Goal: Information Seeking & Learning: Learn about a topic

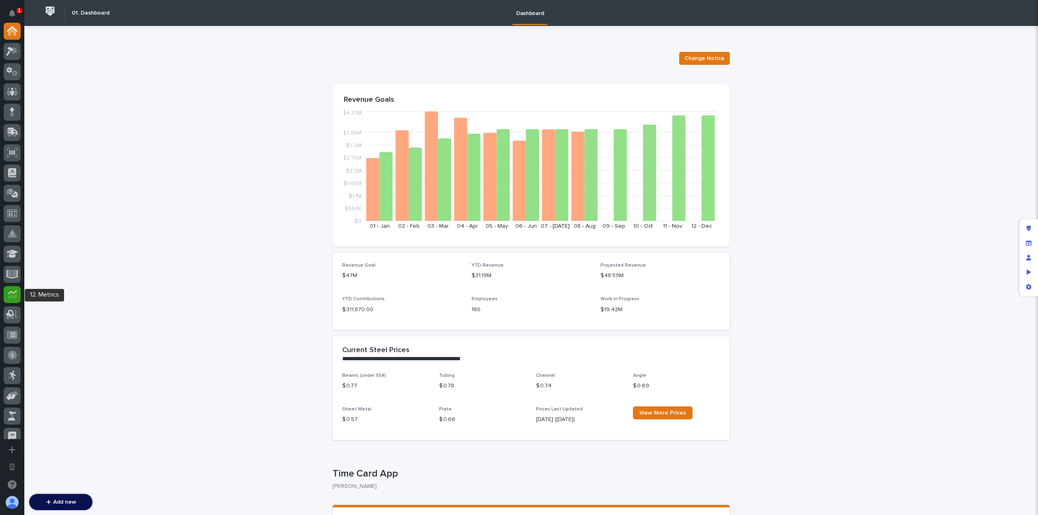
click at [12, 297] on icon at bounding box center [12, 294] width 9 height 9
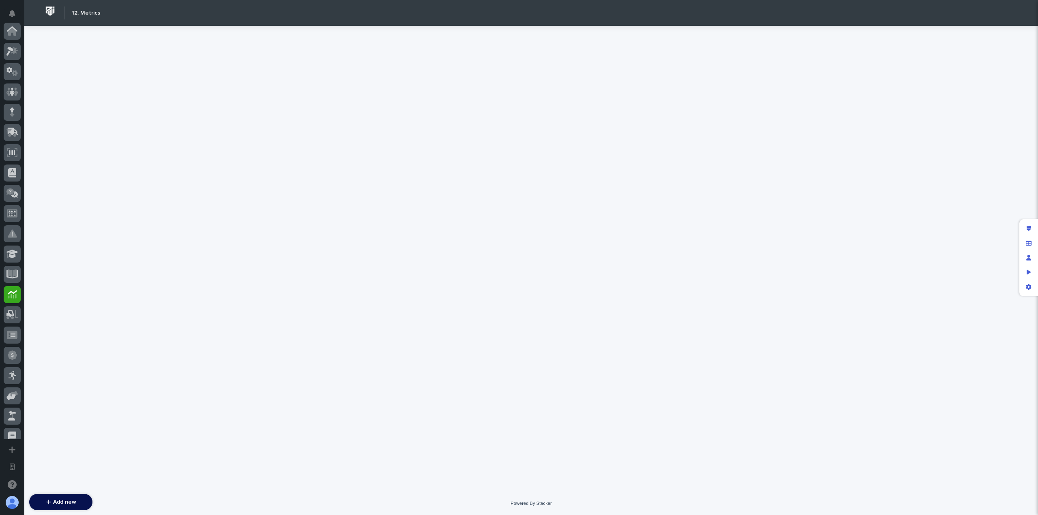
scroll to position [264, 0]
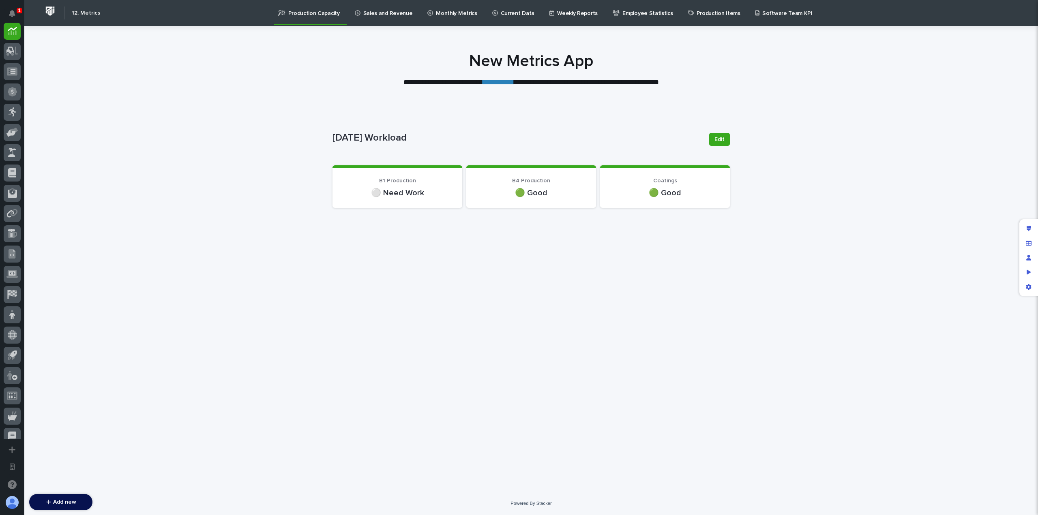
click at [697, 13] on p "Production Items" at bounding box center [719, 8] width 44 height 17
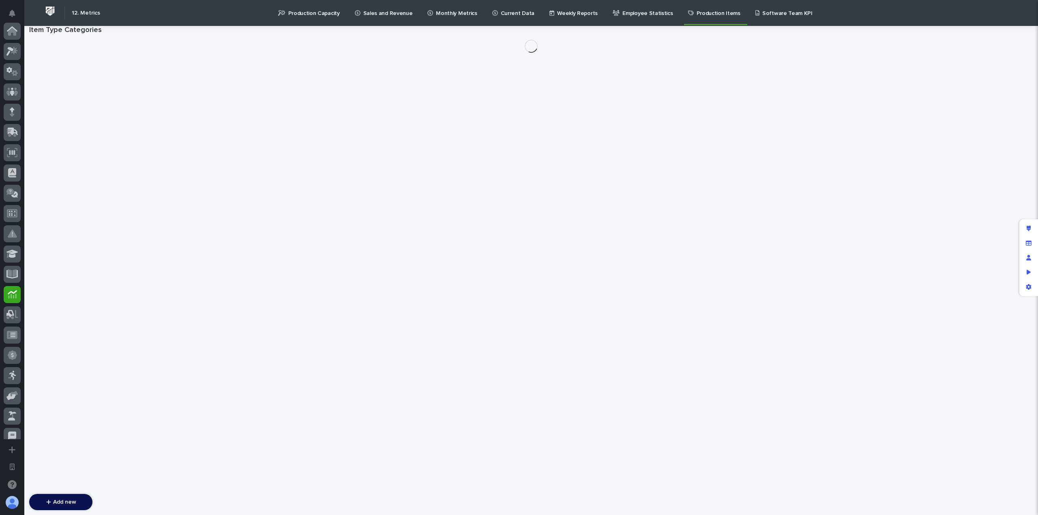
scroll to position [264, 0]
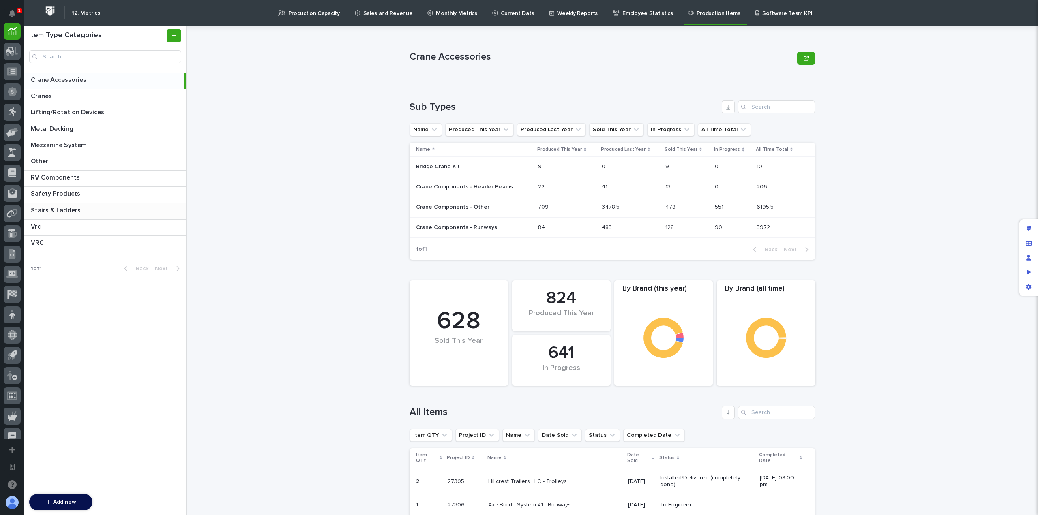
click at [116, 207] on p at bounding box center [107, 211] width 152 height 8
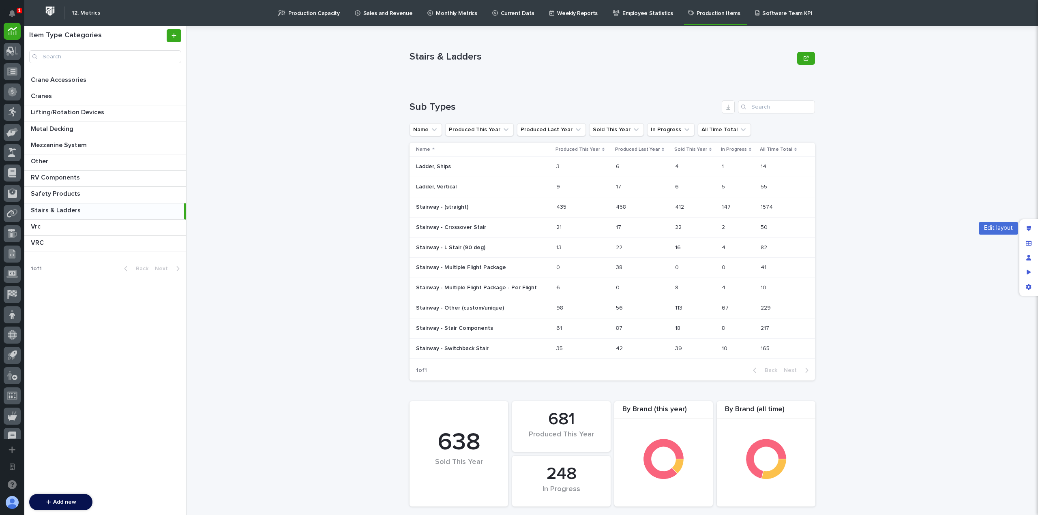
click at [1029, 230] on icon "Edit layout" at bounding box center [1029, 229] width 4 height 6
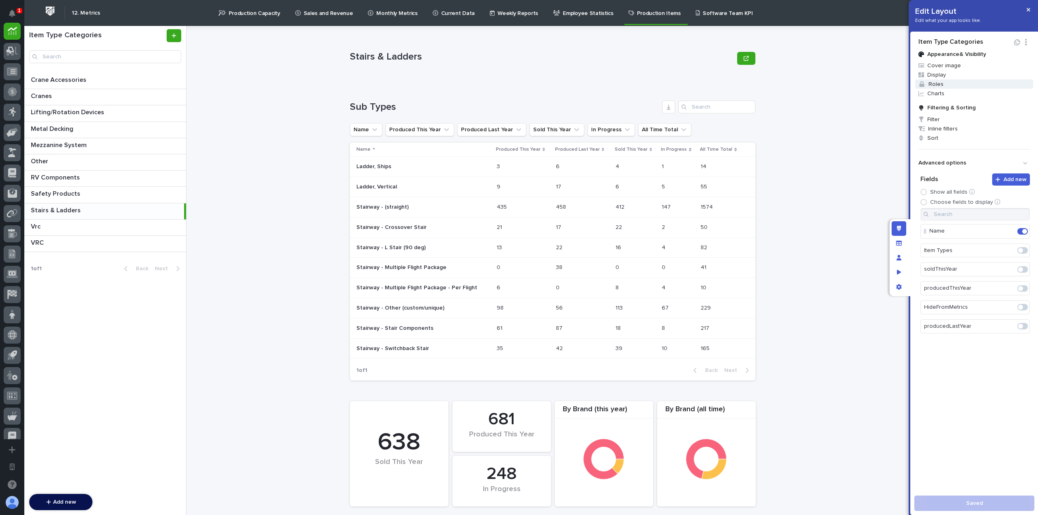
click at [944, 88] on span "Roles" at bounding box center [974, 83] width 118 height 9
click at [862, 182] on div at bounding box center [519, 257] width 1038 height 515
click at [1029, 10] on icon "button" at bounding box center [1029, 10] width 4 height 6
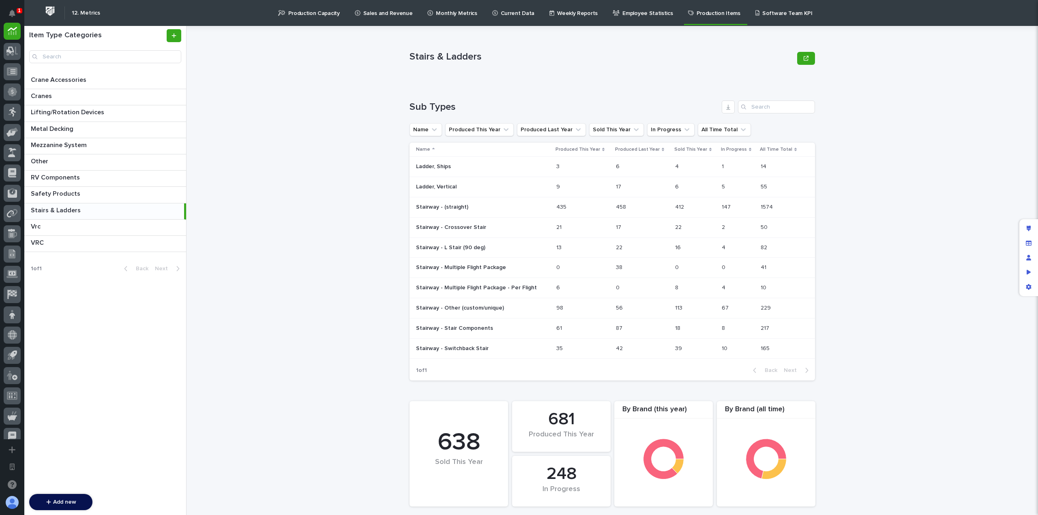
click at [307, 15] on p "Production Capacity" at bounding box center [314, 8] width 52 height 17
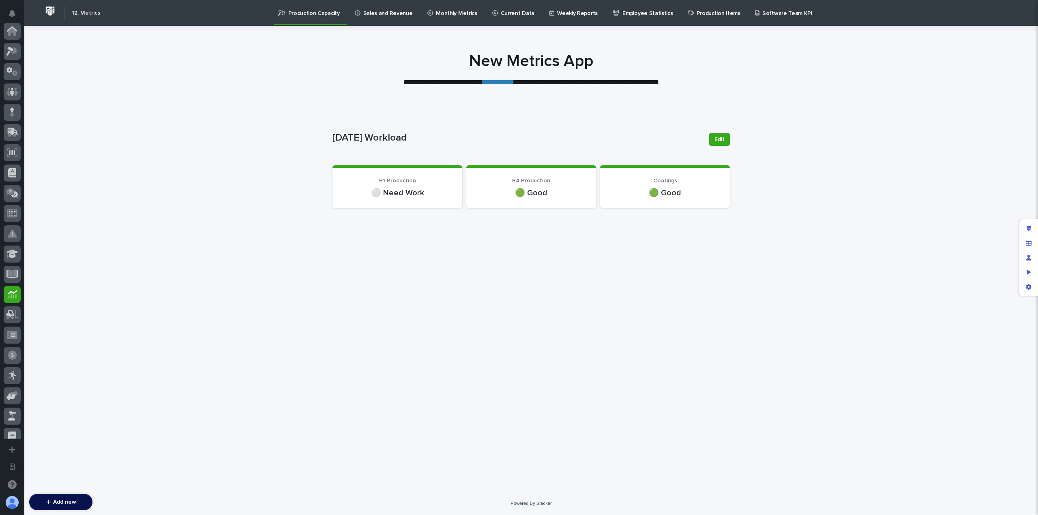
scroll to position [264, 0]
click at [371, 13] on p "Sales and Revenue" at bounding box center [387, 8] width 49 height 17
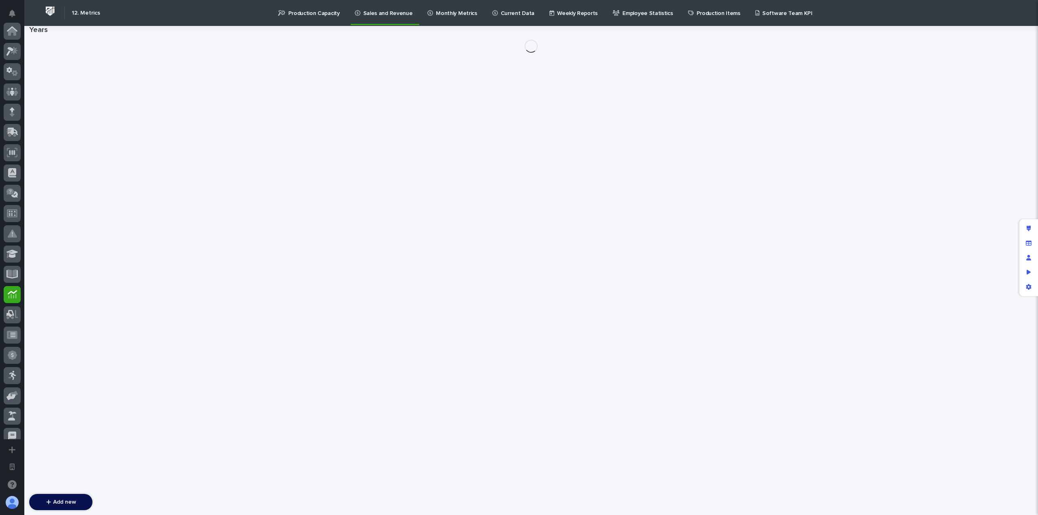
scroll to position [264, 0]
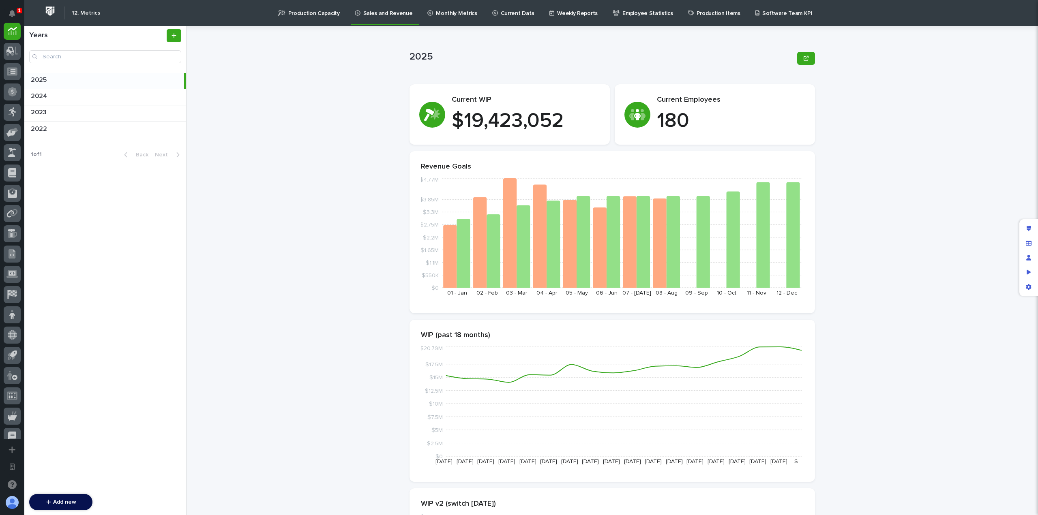
click at [303, 11] on p "Production Capacity" at bounding box center [314, 8] width 52 height 17
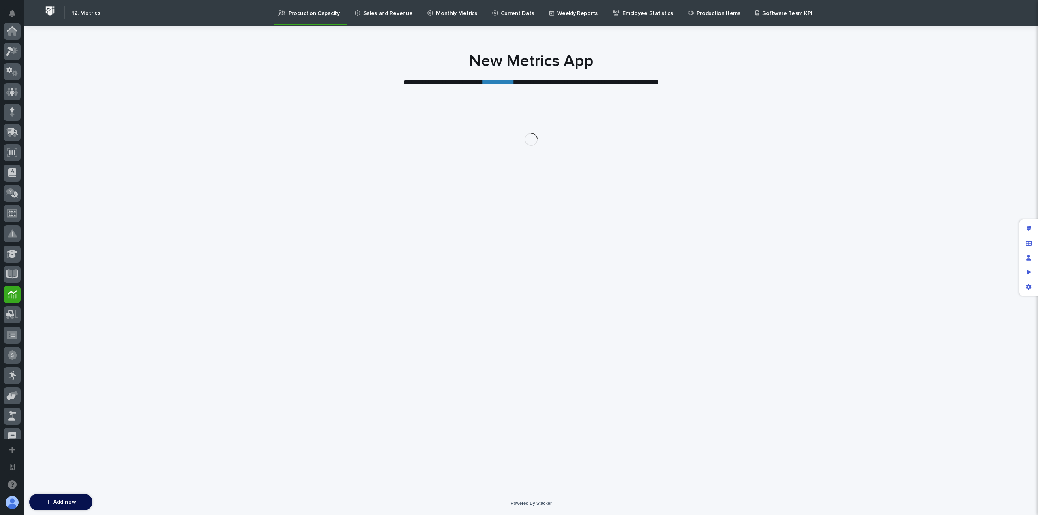
scroll to position [264, 0]
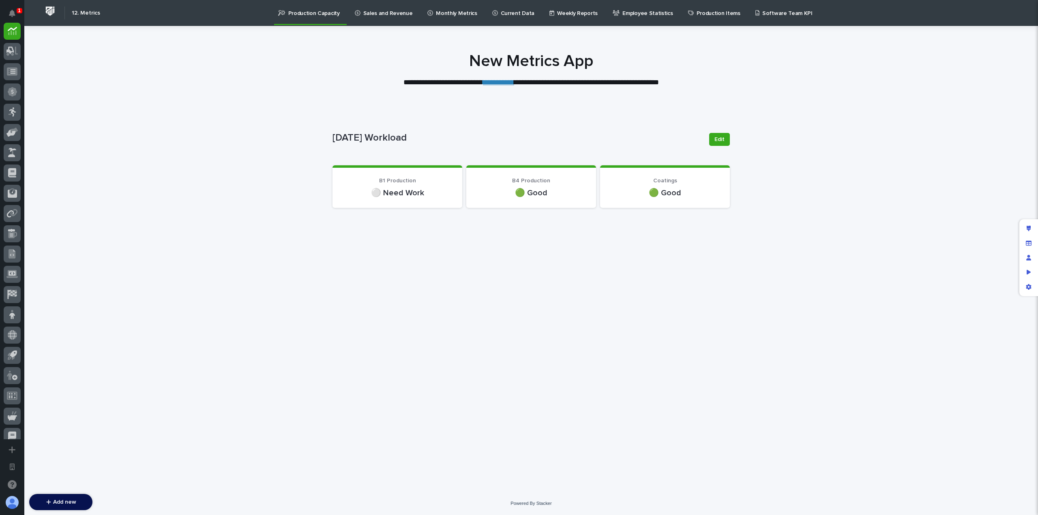
click at [697, 15] on p "Production Items" at bounding box center [719, 8] width 44 height 17
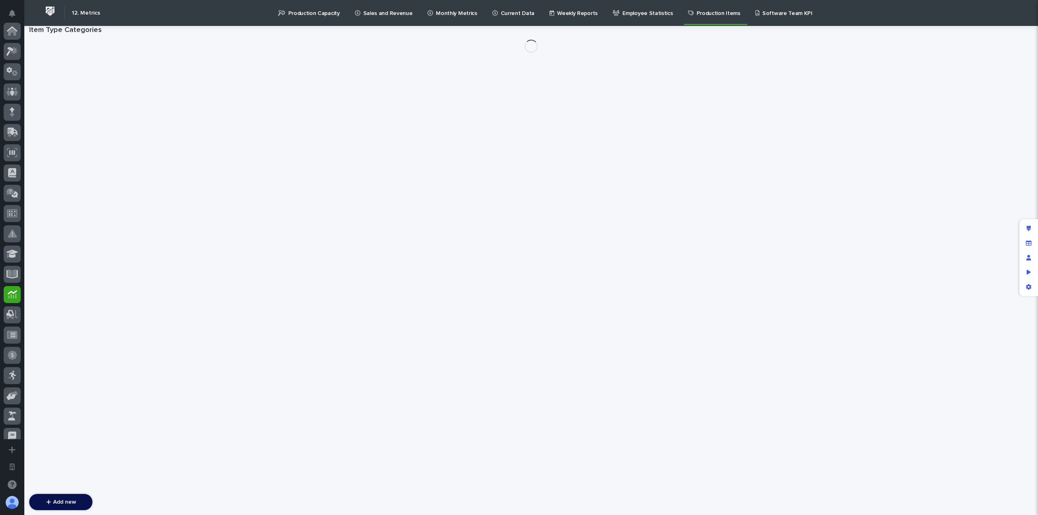
scroll to position [264, 0]
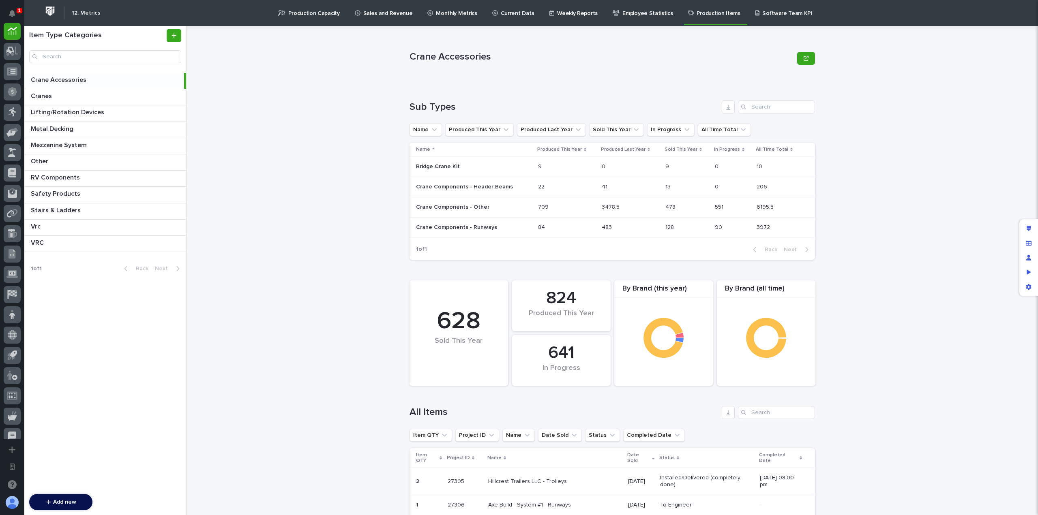
click at [307, 184] on div "Crane Accessories Crane Accessories Sorry, there was an error saving your recor…" at bounding box center [617, 270] width 842 height 489
click at [401, 208] on div "Crane Accessories Crane Accessories Sorry, there was an error saving your recor…" at bounding box center [617, 270] width 842 height 489
click at [315, 17] on p "Production Capacity" at bounding box center [314, 8] width 52 height 17
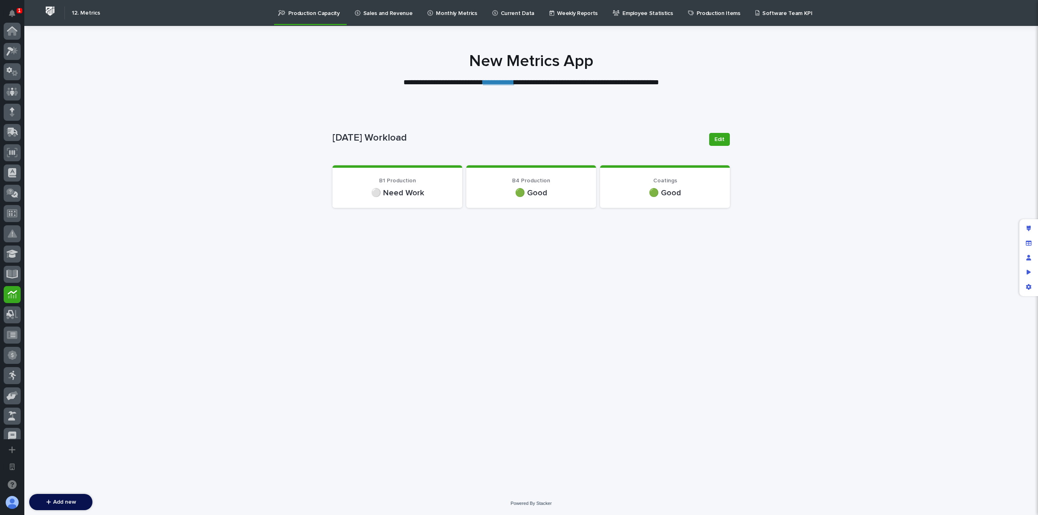
scroll to position [264, 0]
click at [697, 11] on p "Production Items" at bounding box center [719, 8] width 44 height 17
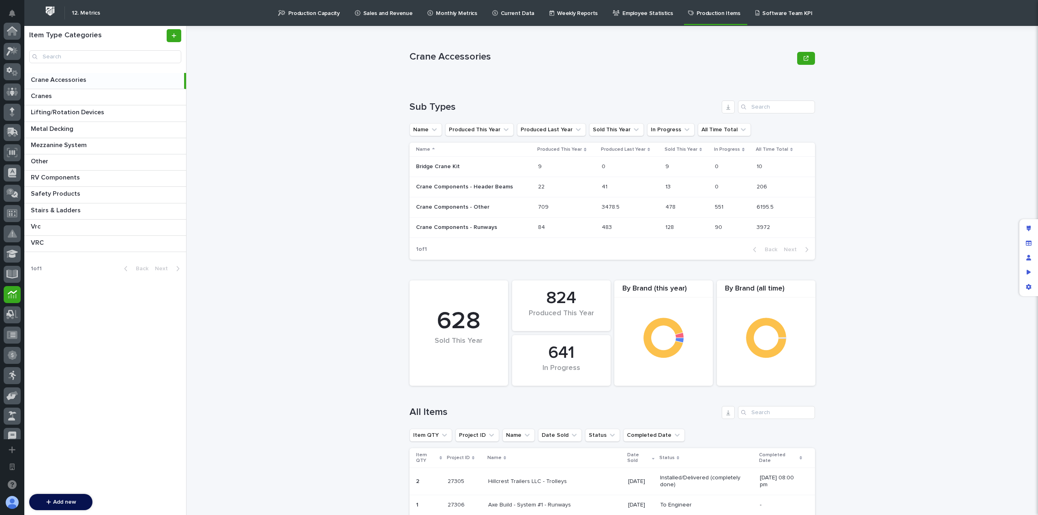
scroll to position [264, 0]
click at [346, 187] on div "Crane Accessories Crane Accessories Sorry, there was an error saving your recor…" at bounding box center [617, 270] width 842 height 489
click at [96, 207] on p at bounding box center [107, 211] width 152 height 8
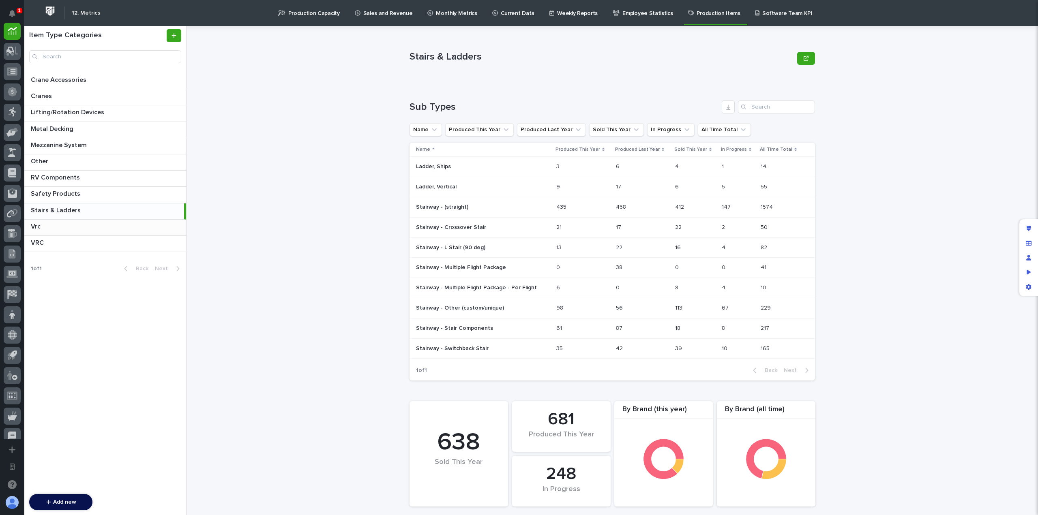
click at [87, 226] on p at bounding box center [107, 227] width 152 height 8
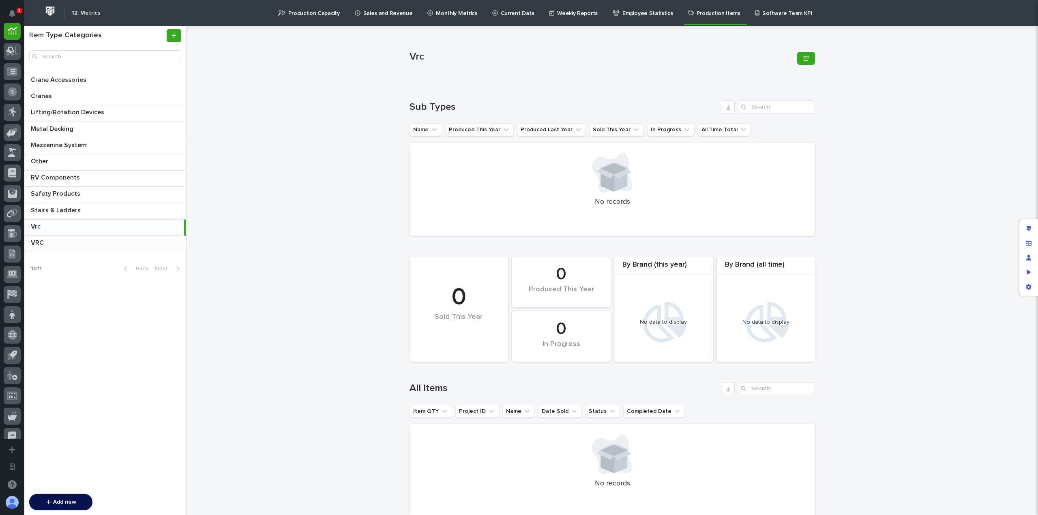
click at [148, 244] on p at bounding box center [107, 243] width 152 height 8
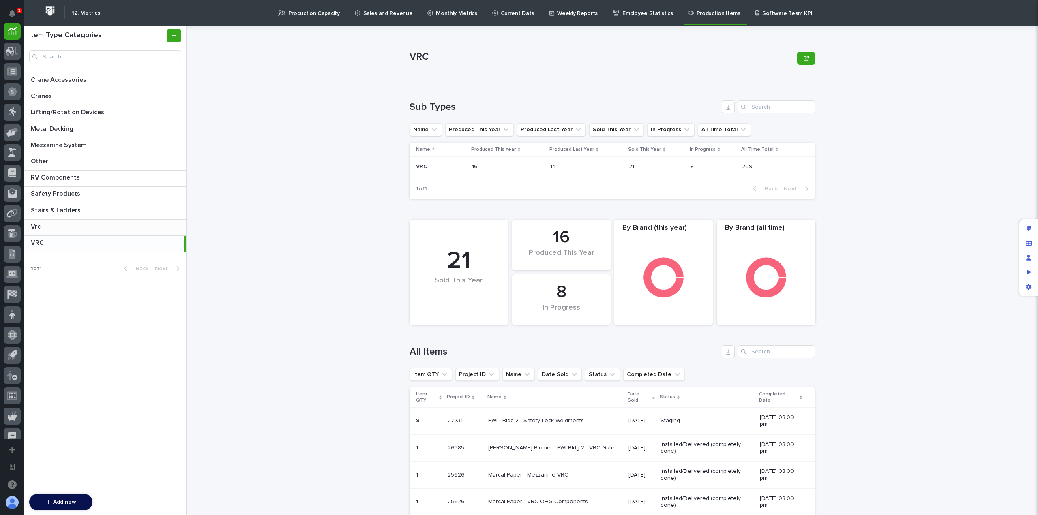
click at [135, 229] on div "Vrc Vrc" at bounding box center [105, 228] width 162 height 16
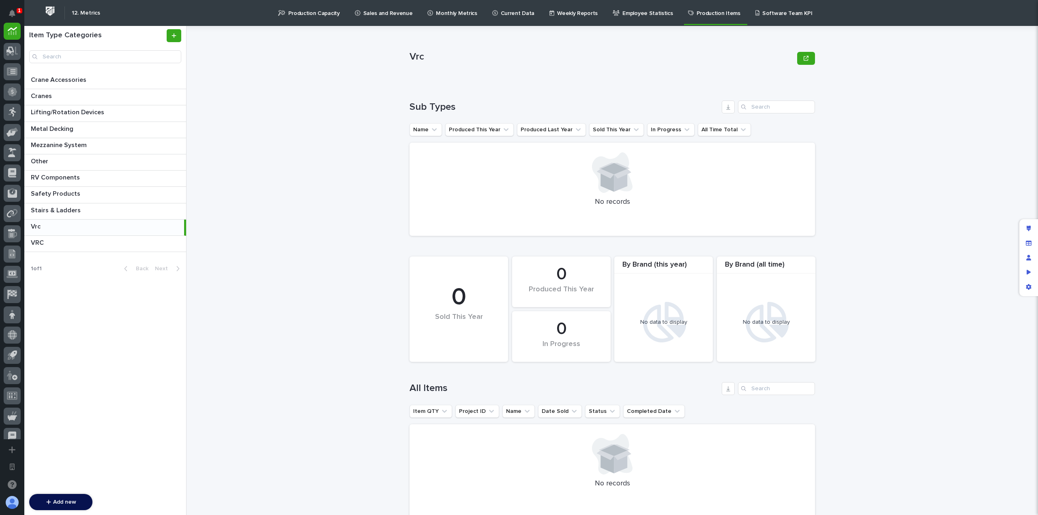
click at [285, 272] on div "Vrc Vrc Sorry, there was an error saving your record. Please try again. Please …" at bounding box center [617, 270] width 842 height 489
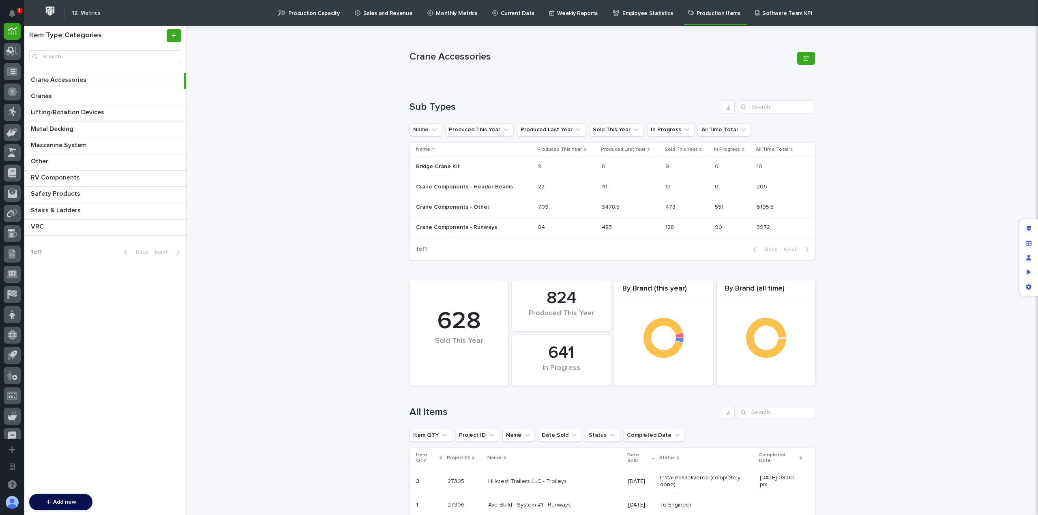
drag, startPoint x: 97, startPoint y: 206, endPoint x: 350, endPoint y: 234, distance: 254.2
click at [97, 207] on p at bounding box center [107, 211] width 152 height 8
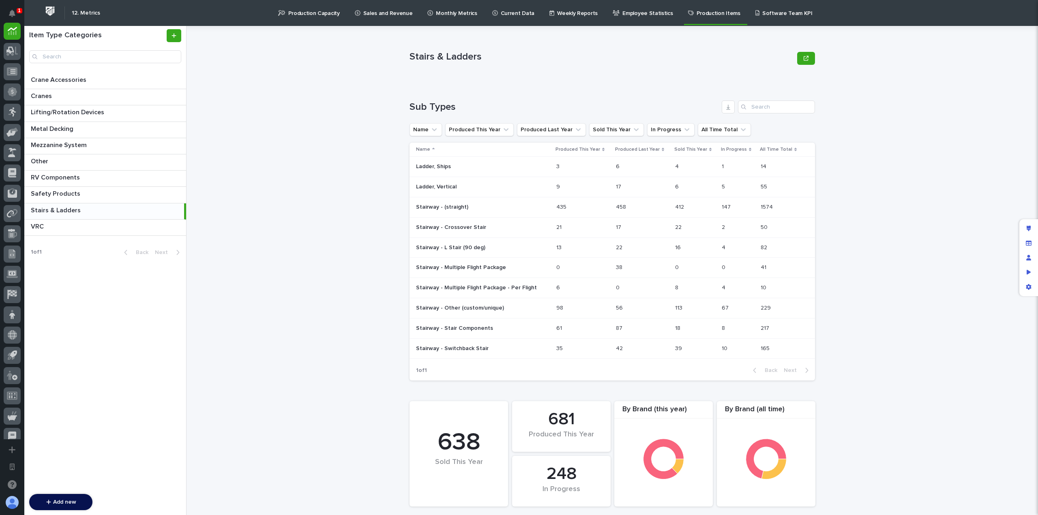
click at [882, 312] on div "Stairs & Ladders Stairs & Ladders Sorry, there was an error saving your record.…" at bounding box center [617, 270] width 842 height 489
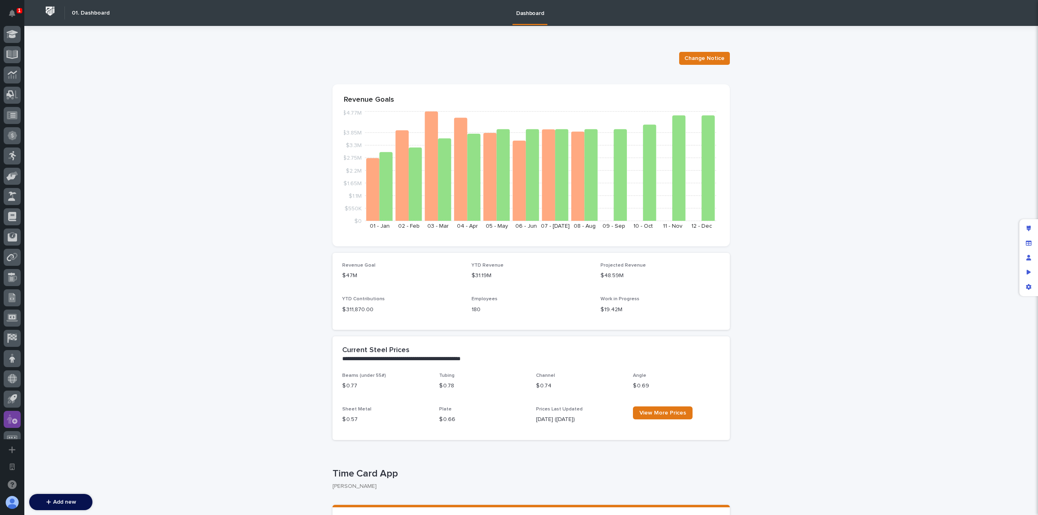
scroll to position [293, 0]
click at [14, 366] on icon at bounding box center [12, 367] width 11 height 8
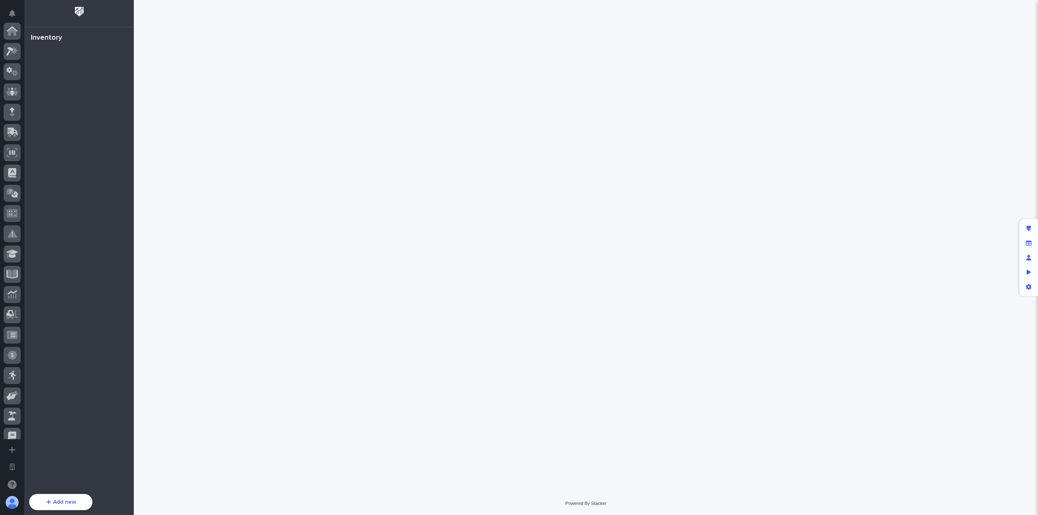
scroll to position [293, 0]
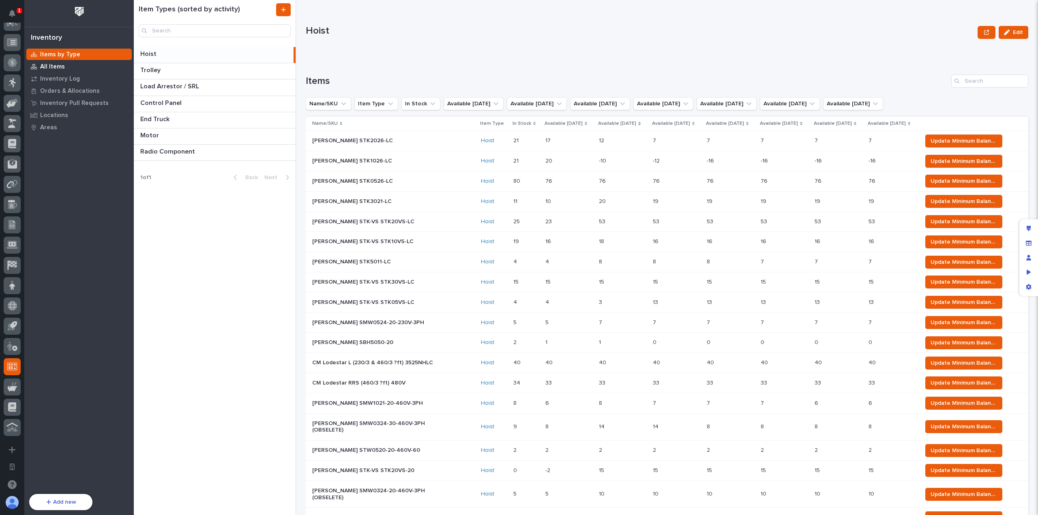
click at [66, 67] on div "All Items" at bounding box center [78, 66] width 105 height 11
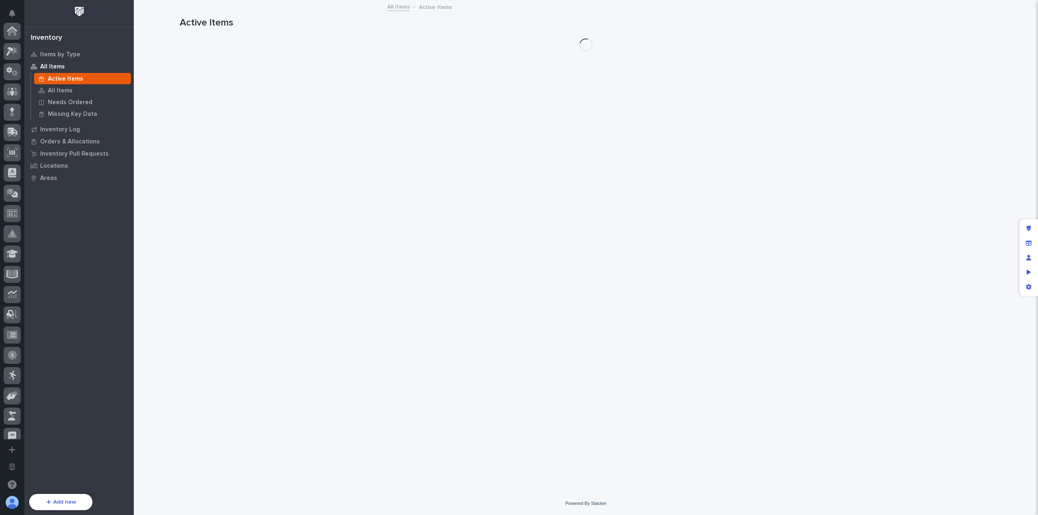
scroll to position [293, 0]
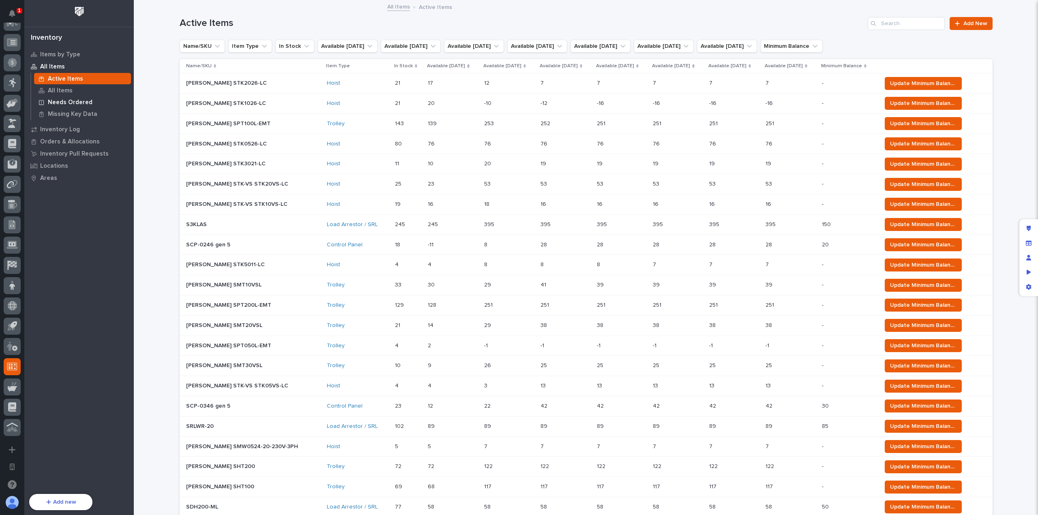
click at [82, 101] on p "Needs Ordered" at bounding box center [70, 102] width 45 height 7
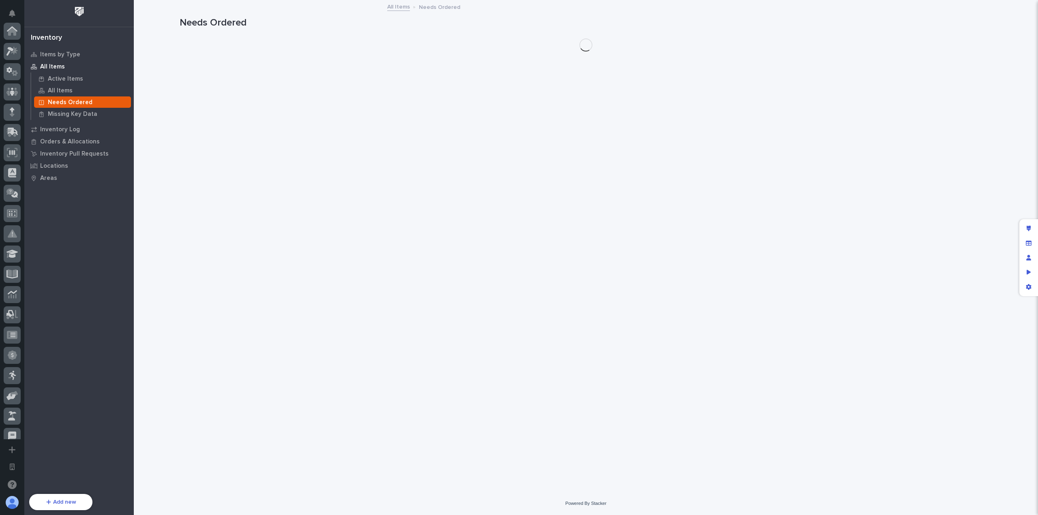
scroll to position [293, 0]
